Goal: Information Seeking & Learning: Check status

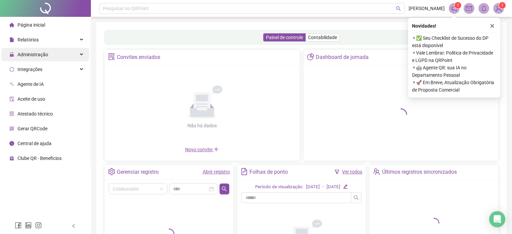
click at [70, 54] on div "Administração" at bounding box center [45, 54] width 88 height 13
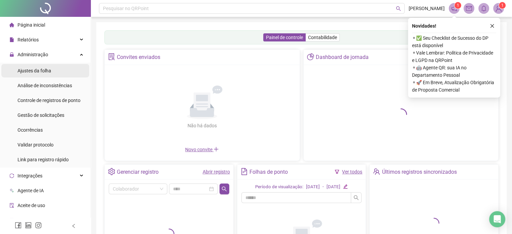
click at [42, 69] on span "Ajustes da folha" at bounding box center [34, 70] width 34 height 5
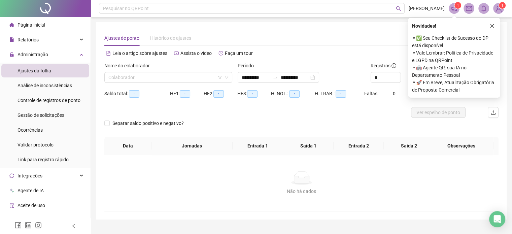
type input "**********"
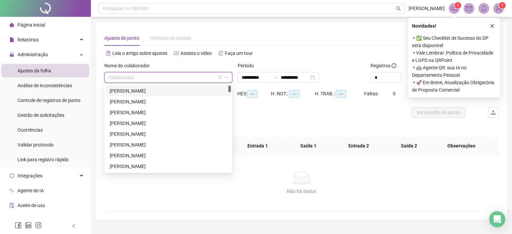
click at [180, 76] on input "search" at bounding box center [165, 77] width 114 height 10
type input "*"
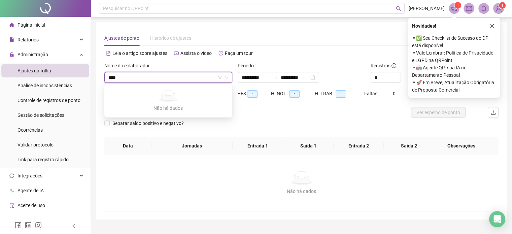
type input "****"
click at [314, 53] on div "Alternar para versão lite" at bounding box center [399, 53] width 197 height 11
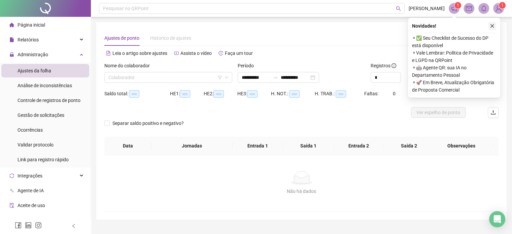
click at [490, 27] on icon "close" at bounding box center [492, 26] width 4 height 4
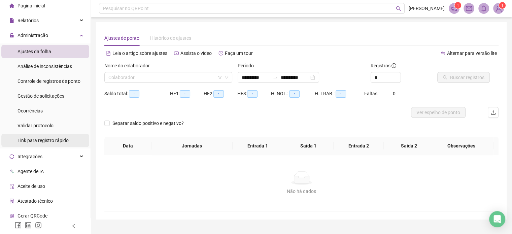
scroll to position [39, 0]
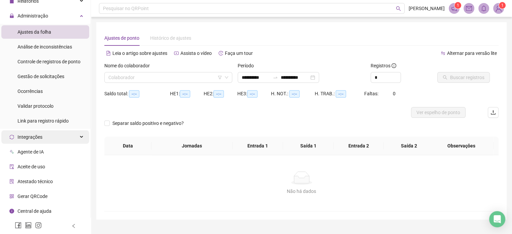
click at [72, 136] on div "Integrações" at bounding box center [45, 136] width 88 height 13
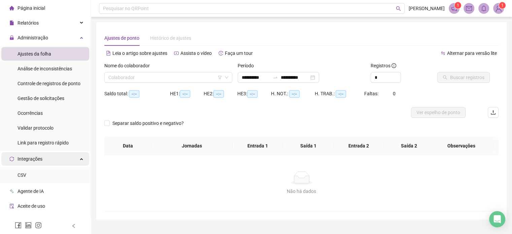
scroll to position [5, 0]
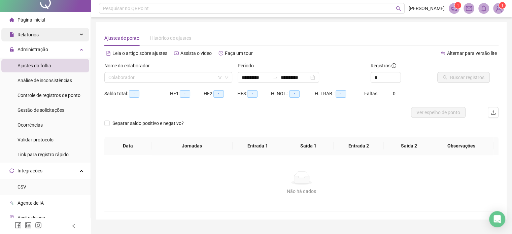
click at [61, 37] on div "Relatórios" at bounding box center [45, 34] width 88 height 13
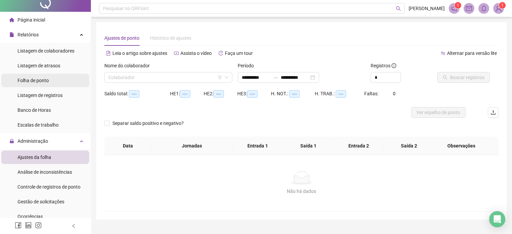
click at [51, 80] on li "Folha de ponto" at bounding box center [45, 80] width 88 height 13
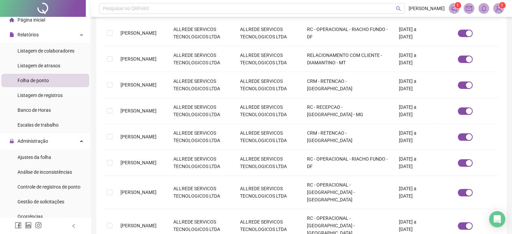
scroll to position [233, 0]
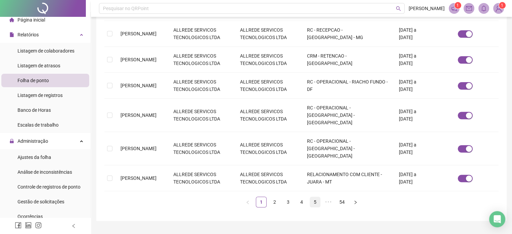
click at [316, 197] on link "5" at bounding box center [315, 202] width 10 height 10
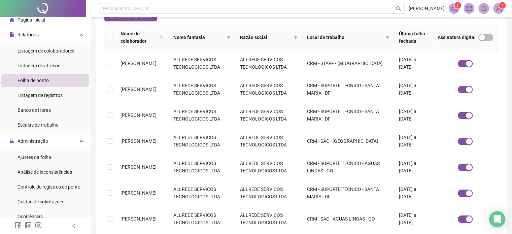
scroll to position [222, 0]
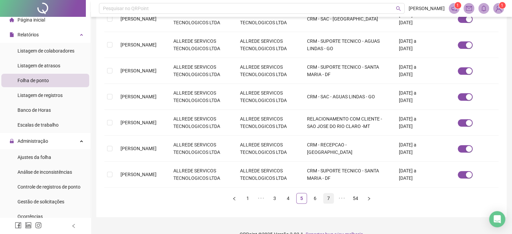
click at [327, 197] on link "7" at bounding box center [328, 198] width 10 height 10
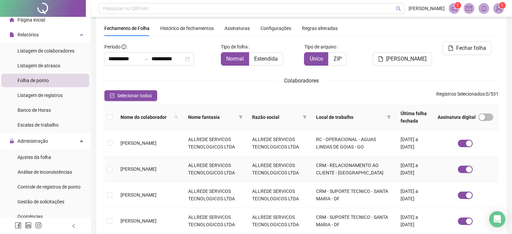
scroll to position [248, 0]
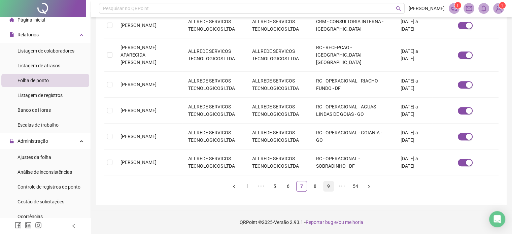
click at [328, 190] on link "9" at bounding box center [328, 186] width 10 height 10
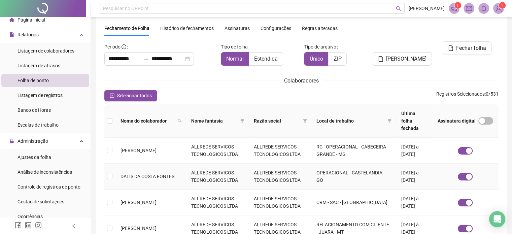
scroll to position [233, 0]
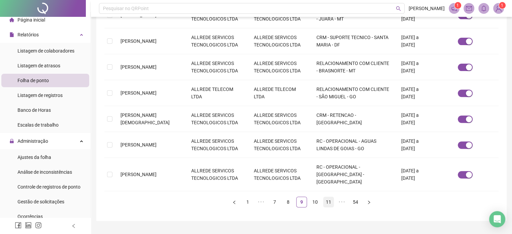
click at [327, 197] on link "11" at bounding box center [328, 202] width 10 height 10
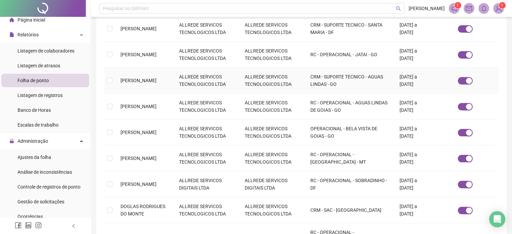
scroll to position [222, 0]
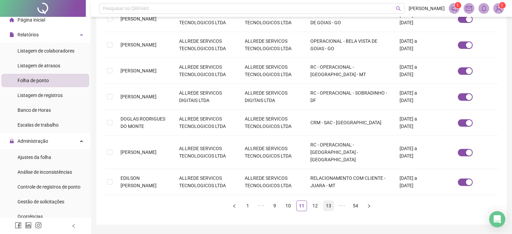
click at [329, 200] on link "13" at bounding box center [328, 205] width 10 height 10
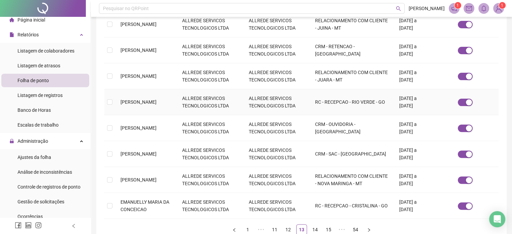
scroll to position [233, 0]
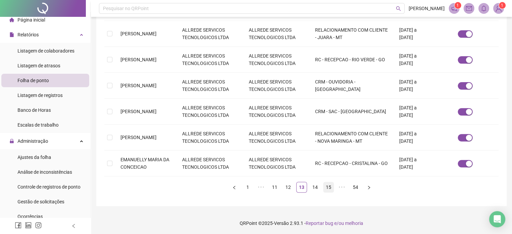
click at [331, 188] on link "15" at bounding box center [328, 187] width 10 height 10
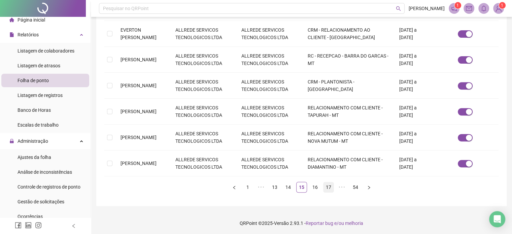
click at [329, 189] on link "17" at bounding box center [328, 187] width 10 height 10
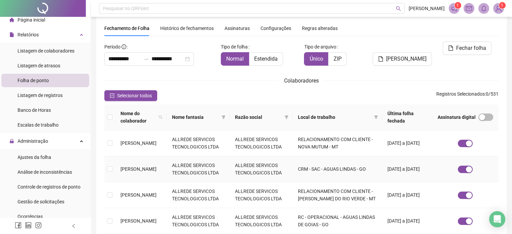
scroll to position [256, 0]
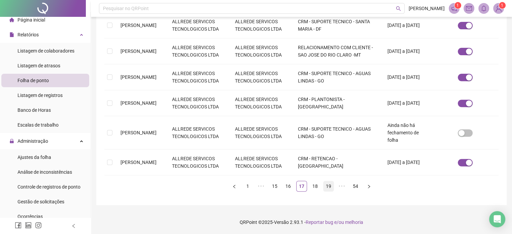
click at [330, 191] on link "19" at bounding box center [328, 186] width 10 height 10
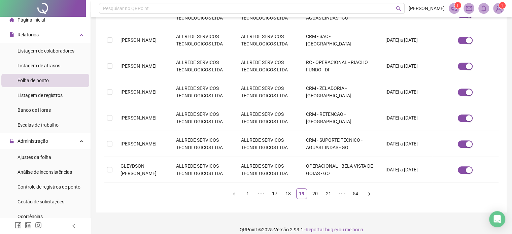
scroll to position [241, 0]
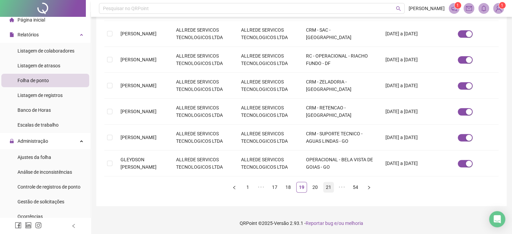
click at [328, 187] on link "21" at bounding box center [328, 187] width 10 height 10
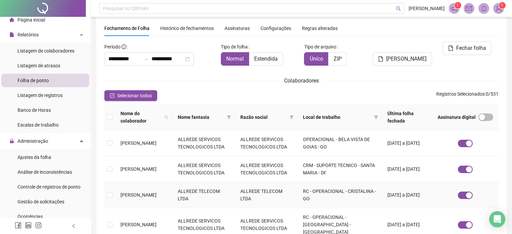
scroll to position [248, 0]
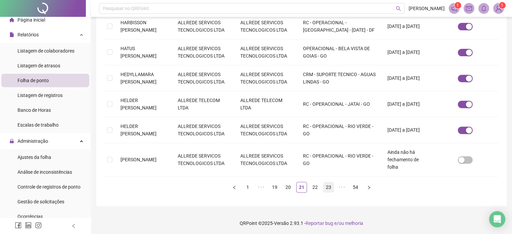
click at [327, 184] on link "23" at bounding box center [328, 187] width 10 height 10
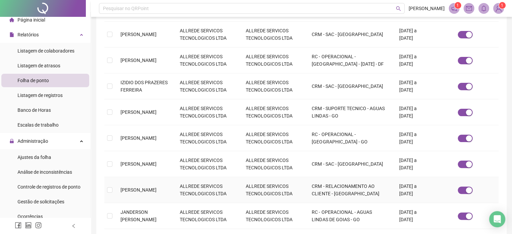
scroll to position [233, 0]
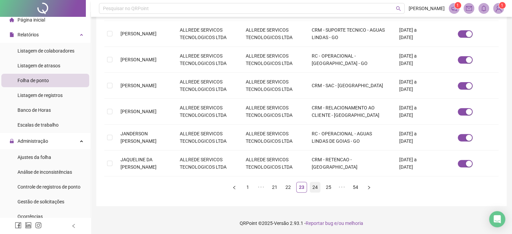
click at [318, 185] on link "24" at bounding box center [315, 187] width 10 height 10
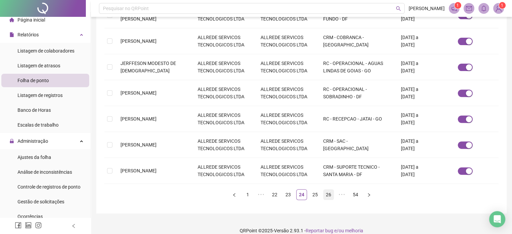
click at [324, 189] on link "26" at bounding box center [328, 194] width 10 height 10
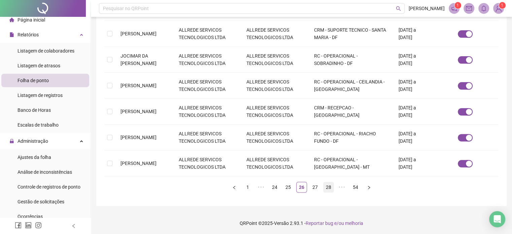
click at [330, 189] on link "28" at bounding box center [328, 187] width 10 height 10
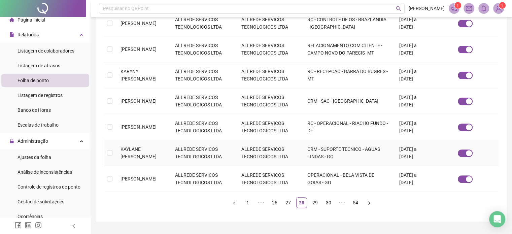
scroll to position [241, 0]
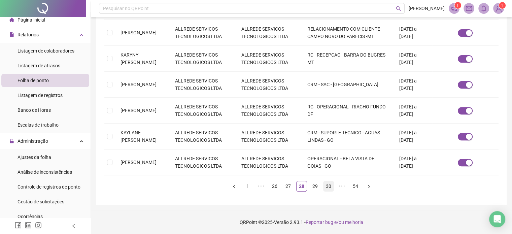
click at [329, 187] on link "30" at bounding box center [328, 186] width 10 height 10
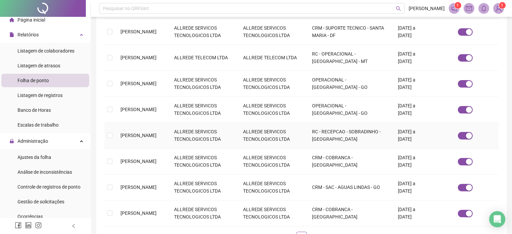
scroll to position [222, 0]
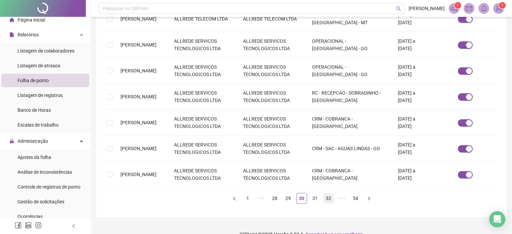
click at [330, 198] on link "32" at bounding box center [328, 198] width 10 height 10
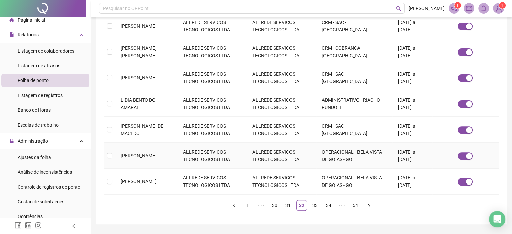
scroll to position [233, 0]
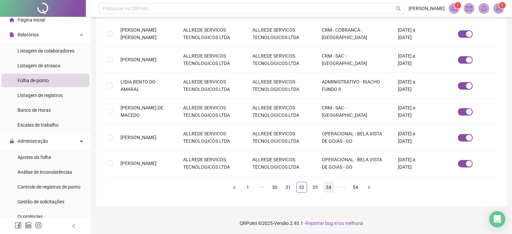
click at [329, 183] on link "34" at bounding box center [328, 187] width 10 height 10
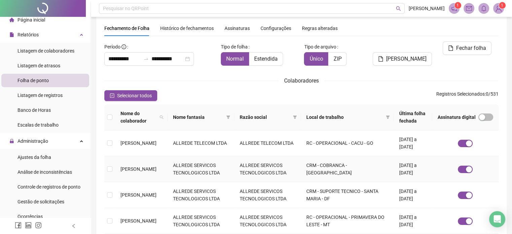
scroll to position [222, 0]
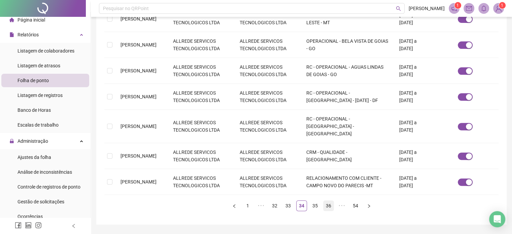
click at [331, 200] on link "36" at bounding box center [328, 205] width 10 height 10
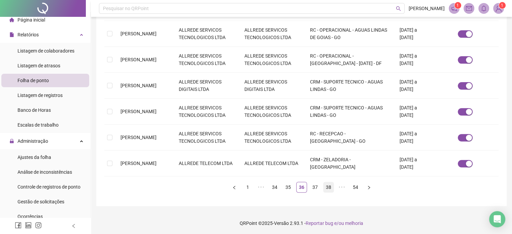
click at [332, 186] on link "38" at bounding box center [328, 187] width 10 height 10
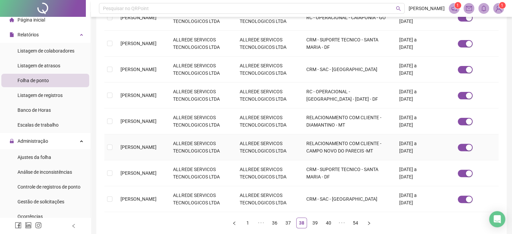
scroll to position [233, 0]
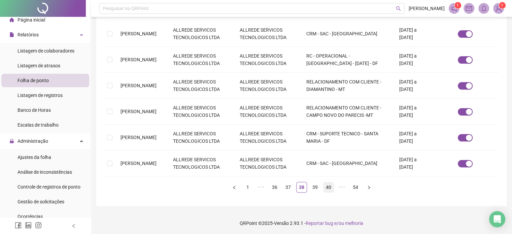
click at [329, 183] on link "40" at bounding box center [328, 187] width 10 height 10
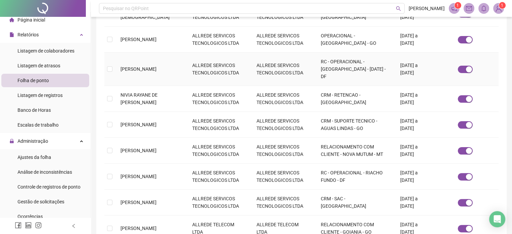
scroll to position [222, 0]
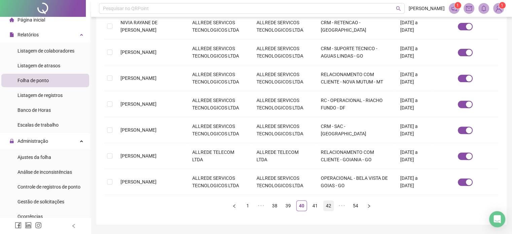
click at [329, 200] on link "42" at bounding box center [328, 205] width 10 height 10
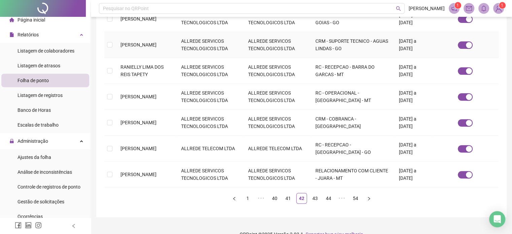
scroll to position [233, 0]
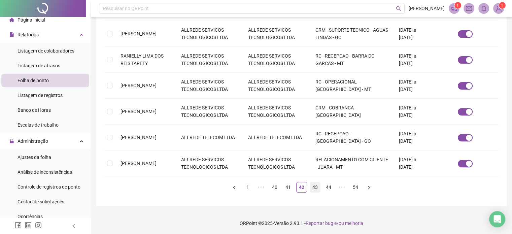
click at [312, 186] on link "43" at bounding box center [315, 187] width 10 height 10
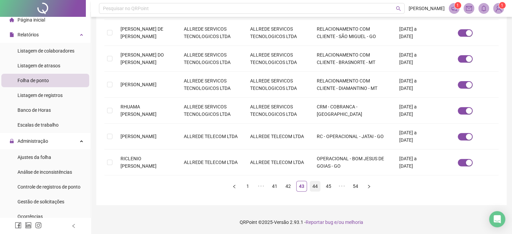
click at [313, 183] on link "44" at bounding box center [315, 186] width 10 height 10
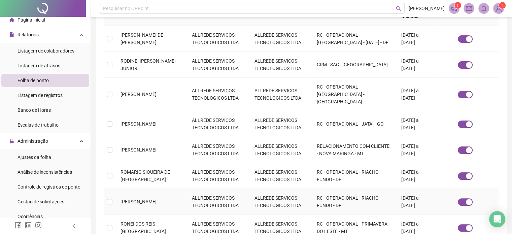
scroll to position [241, 0]
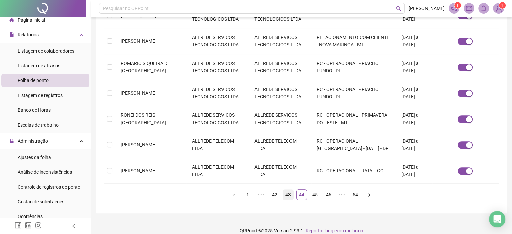
click at [289, 189] on link "43" at bounding box center [288, 194] width 10 height 10
